Goal: Navigation & Orientation: Find specific page/section

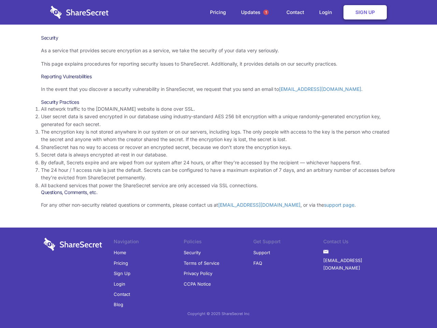
click at [219, 164] on li "By default, Secrets expire and are wiped from our system after 24 hours, or aft…" at bounding box center [218, 163] width 355 height 8
click at [266, 12] on span "1" at bounding box center [265, 12] width 5 height 5
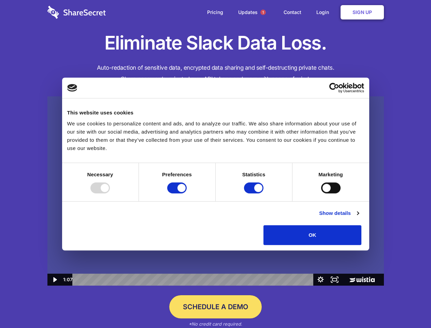
click at [215, 164] on img at bounding box center [215, 191] width 337 height 190
click at [110, 193] on div at bounding box center [100, 187] width 19 height 11
click at [187, 193] on input "Preferences" at bounding box center [176, 187] width 19 height 11
checkbox input "false"
click at [255, 193] on input "Statistics" at bounding box center [253, 187] width 19 height 11
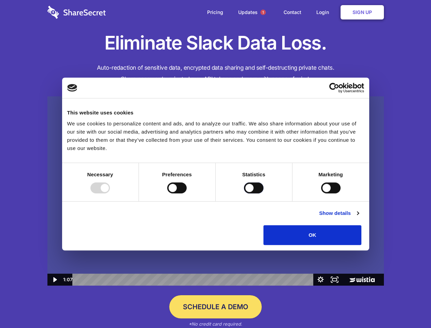
checkbox input "false"
click at [321, 193] on input "Marketing" at bounding box center [330, 187] width 19 height 11
checkbox input "true"
click at [359, 217] on link "Show details" at bounding box center [339, 213] width 40 height 8
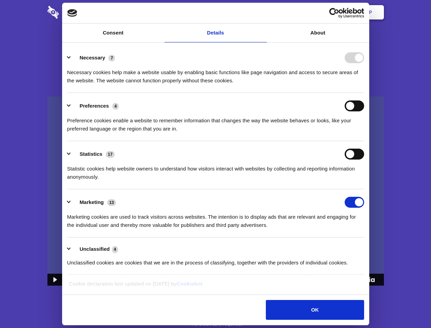
click at [364, 93] on li "Necessary 7 Necessary cookies help make a website usable by enabling basic func…" at bounding box center [215, 69] width 297 height 48
click at [263, 12] on span "1" at bounding box center [263, 12] width 5 height 5
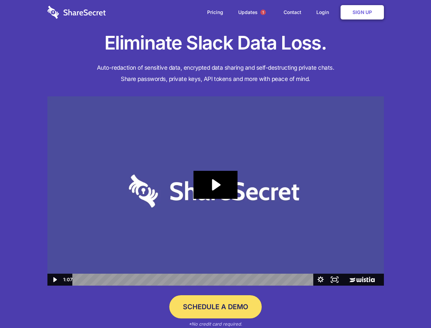
click at [216, 191] on icon "Play Video: Sharesecret Slack Extension" at bounding box center [216, 185] width 44 height 28
